Goal: Task Accomplishment & Management: Use online tool/utility

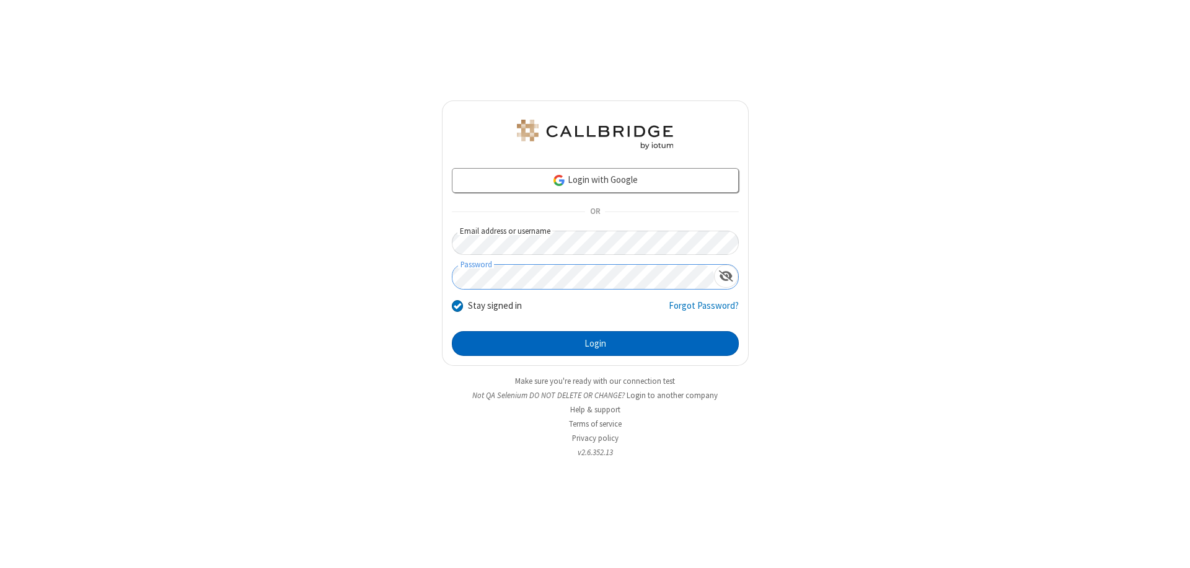
click at [595, 343] on button "Login" at bounding box center [595, 343] width 287 height 25
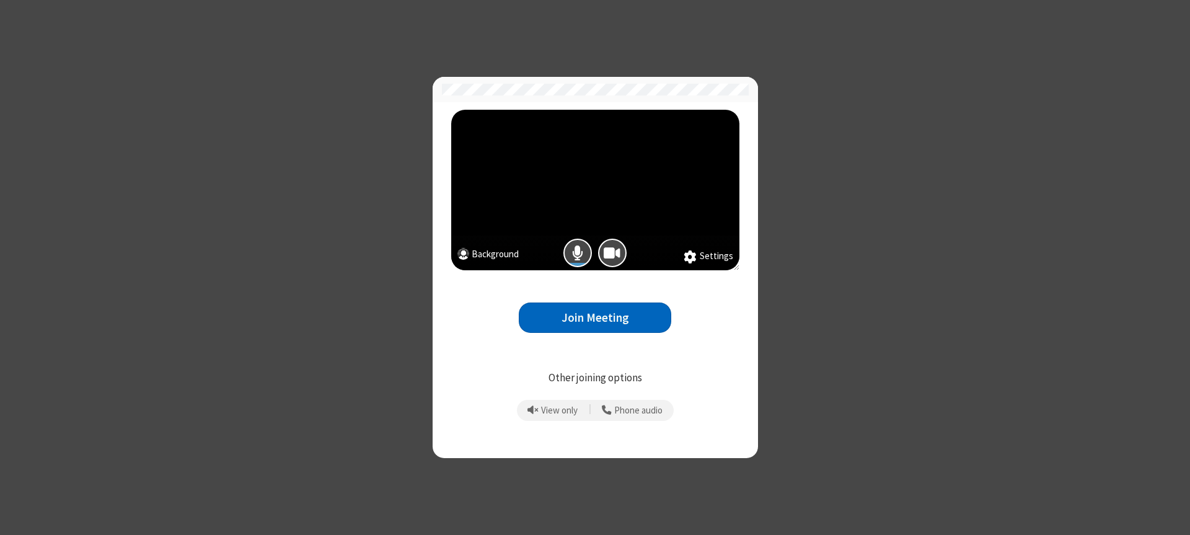
click at [595, 317] on button "Join Meeting" at bounding box center [595, 318] width 152 height 30
